Goal: Find specific fact: Find specific fact

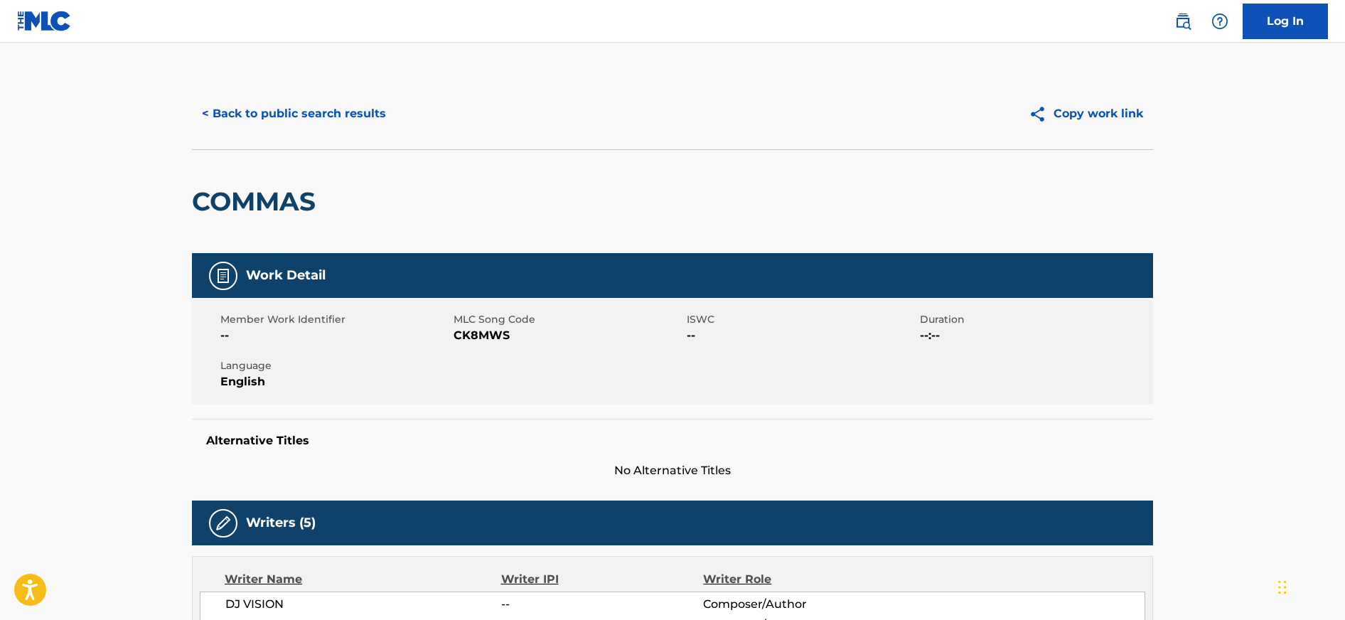
click at [238, 128] on button "< Back to public search results" at bounding box center [294, 114] width 204 height 36
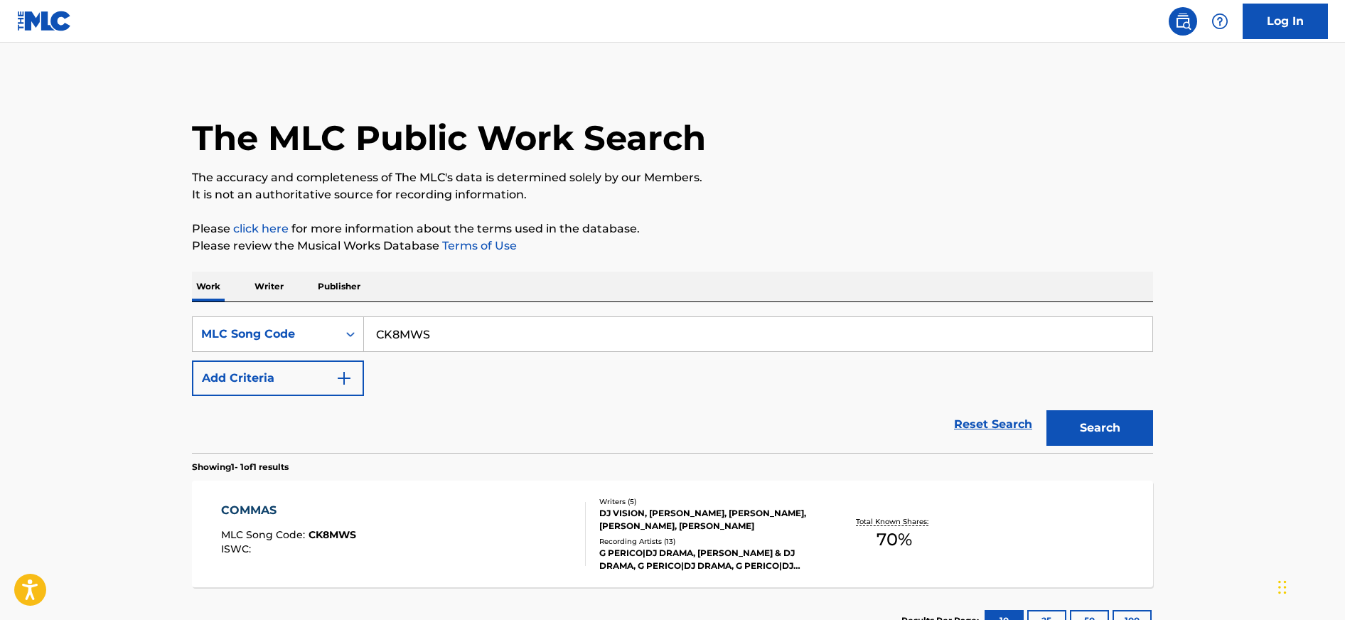
scroll to position [2, 0]
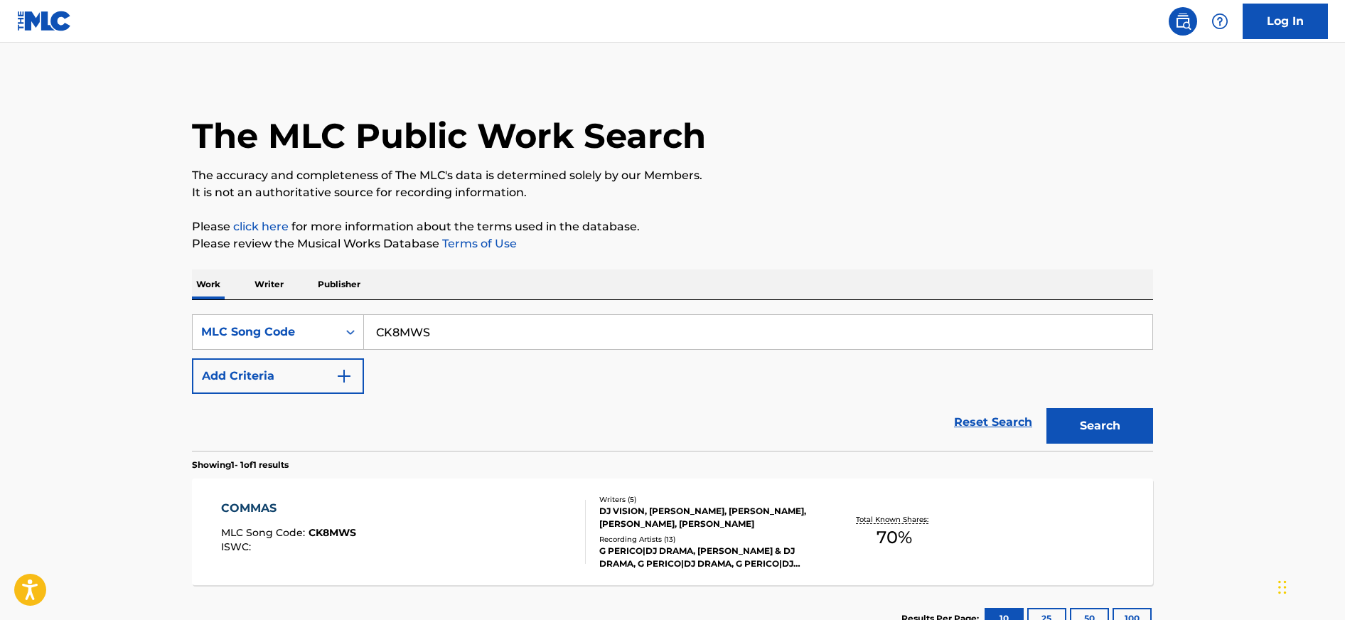
drag, startPoint x: 467, startPoint y: 326, endPoint x: 295, endPoint y: 306, distance: 172.5
click at [296, 311] on div "SearchWithCriteria990d0c9b-c7f8-44d6-b9cd-b769428027d1 MLC Song Code CK8MWS Add…" at bounding box center [672, 375] width 961 height 151
paste input "TE8GWC"
type input "TE8GWC"
click at [1047, 408] on button "Search" at bounding box center [1100, 426] width 107 height 36
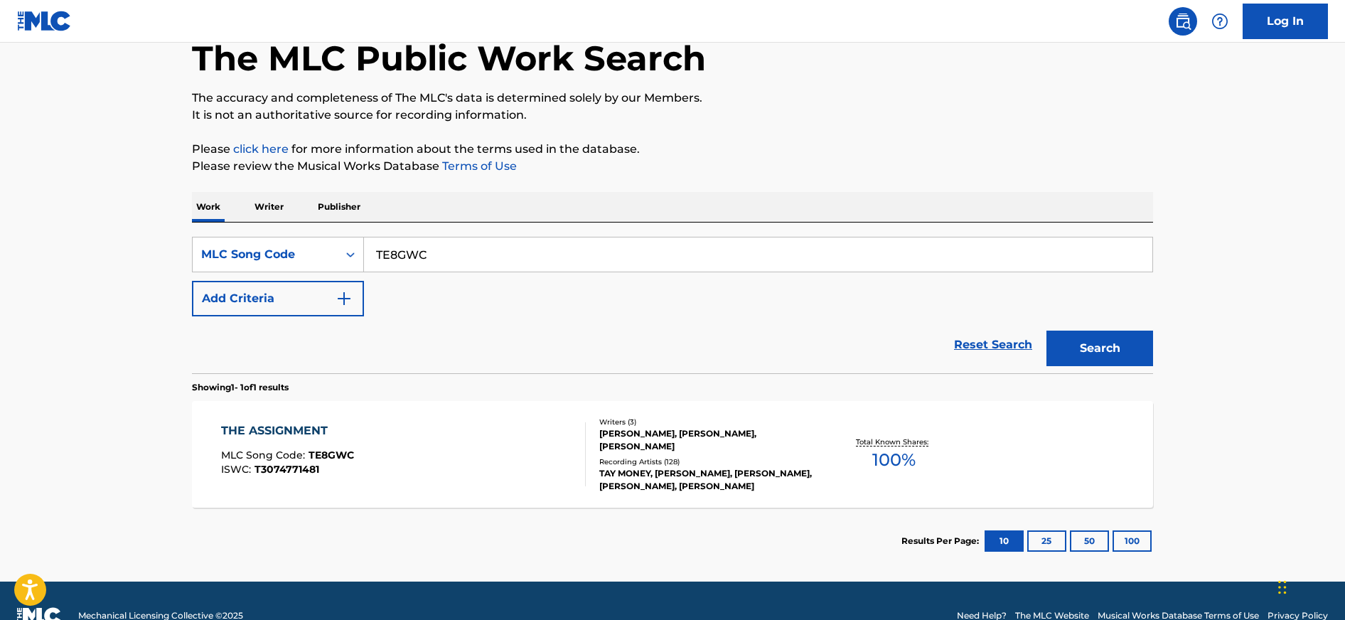
scroll to position [107, 0]
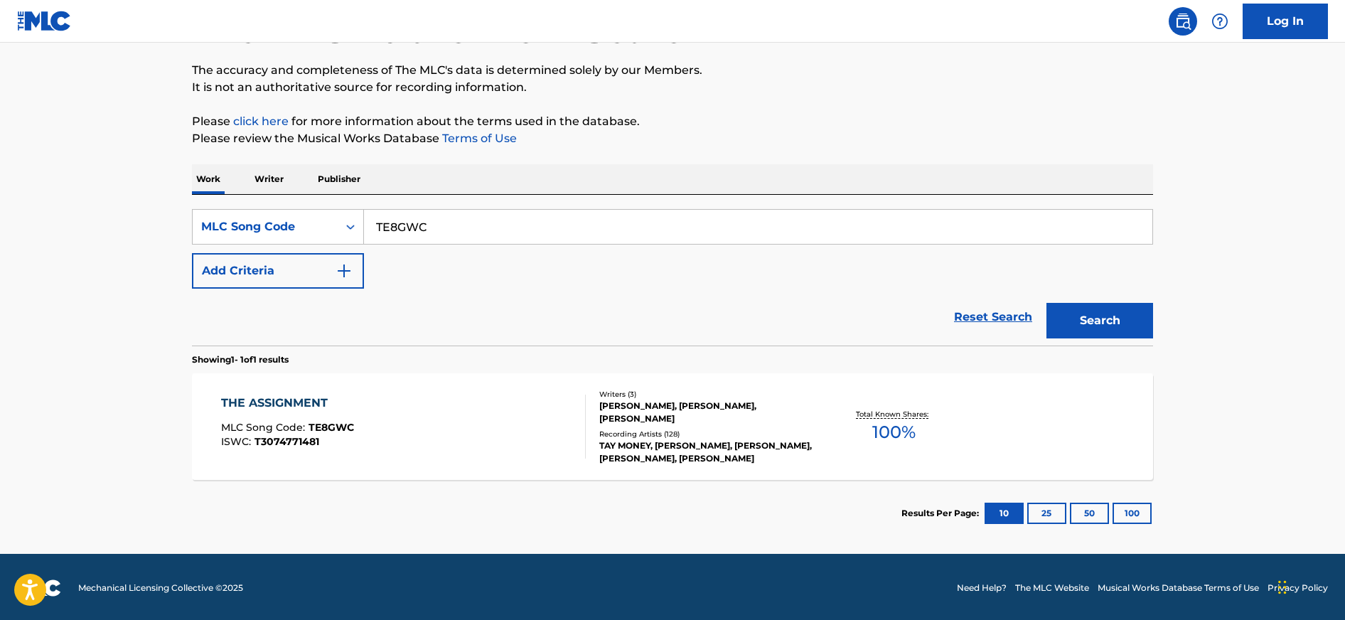
click at [410, 431] on div "THE ASSIGNMENT MLC Song Code : TE8GWC ISWC : T3074771481" at bounding box center [404, 427] width 366 height 64
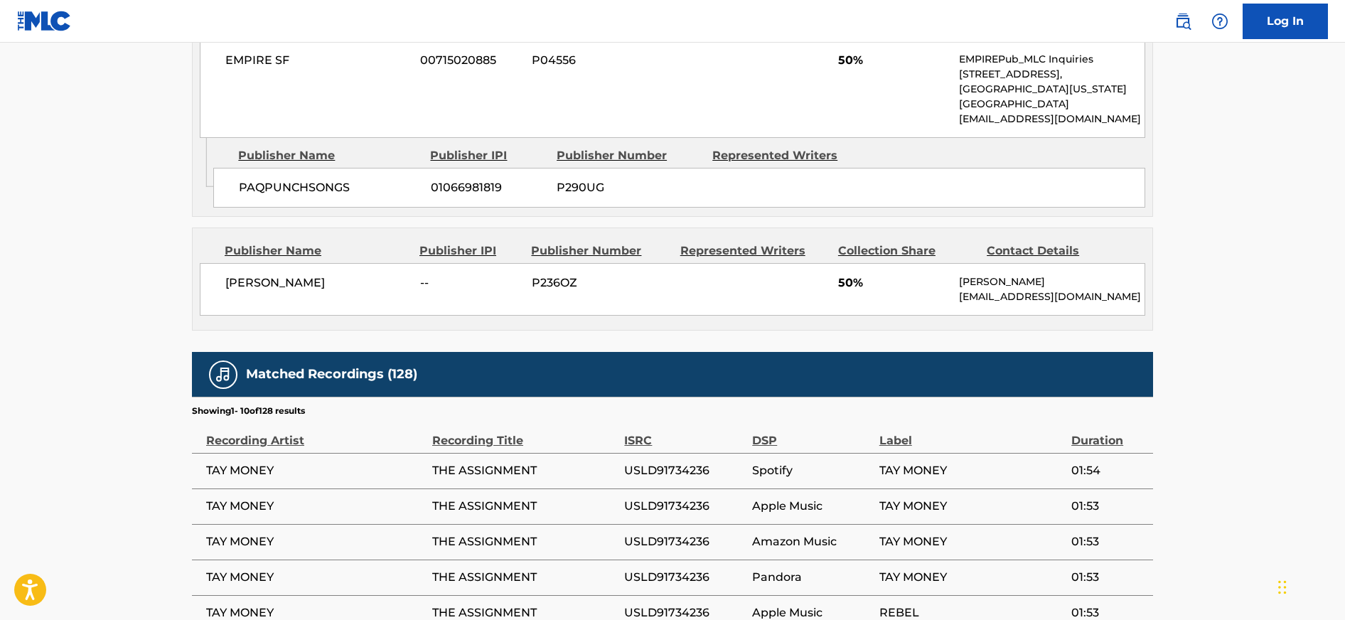
scroll to position [489, 0]
